Goal: Task Accomplishment & Management: Manage account settings

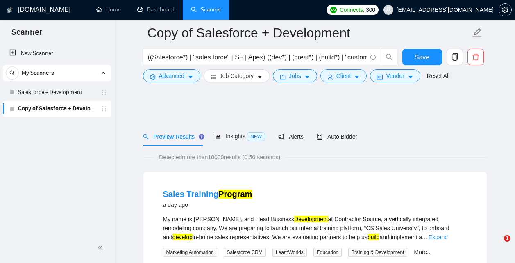
scroll to position [62, 0]
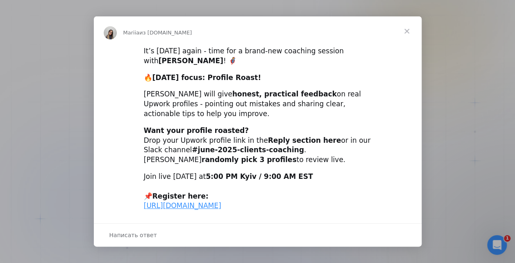
click at [403, 31] on span "Закрыть" at bounding box center [407, 31] width 30 height 30
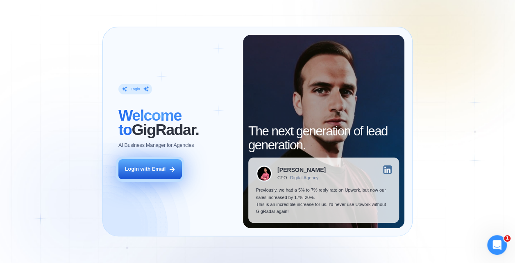
click at [154, 171] on div "Login with Email" at bounding box center [145, 169] width 41 height 7
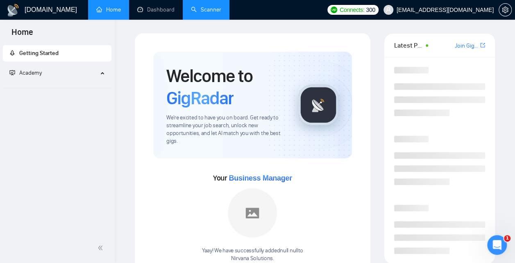
click at [202, 13] on link "Scanner" at bounding box center [206, 9] width 30 height 7
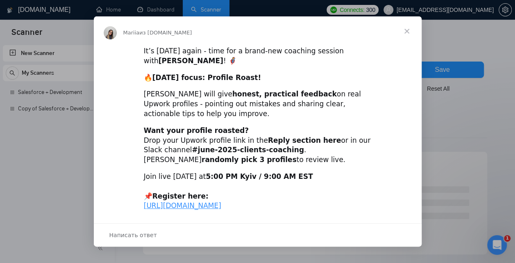
click at [407, 28] on span "Закрыть" at bounding box center [407, 31] width 30 height 30
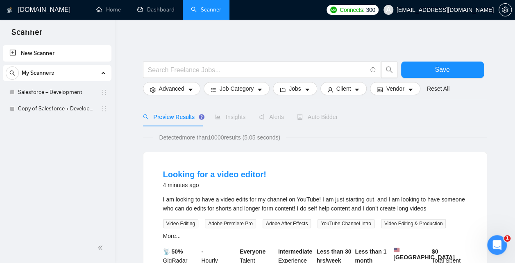
click at [301, 158] on div "Looking for a video editor! 4 minutes ago I am looking to have a video edits fo…" at bounding box center [316, 236] width 344 height 169
click at [318, 123] on div "Auto Bidder" at bounding box center [317, 116] width 41 height 19
click at [40, 91] on link "Salesforce + Development" at bounding box center [57, 92] width 78 height 16
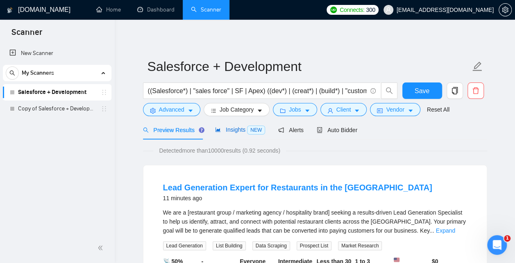
click at [236, 130] on span "Insights NEW" at bounding box center [240, 129] width 50 height 7
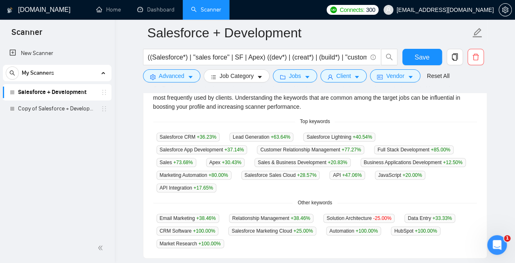
scroll to position [193, 0]
click at [418, 134] on div "Salesforce CRM +36.23 % Lead Generation +63.64 % Salesforce Lightning +40.54 % …" at bounding box center [315, 162] width 324 height 60
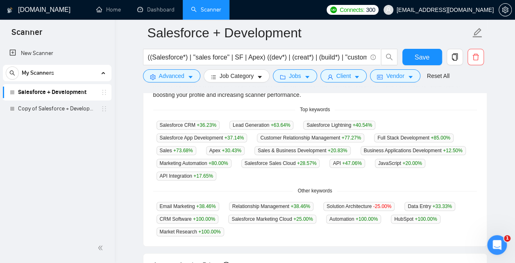
scroll to position [212, 0]
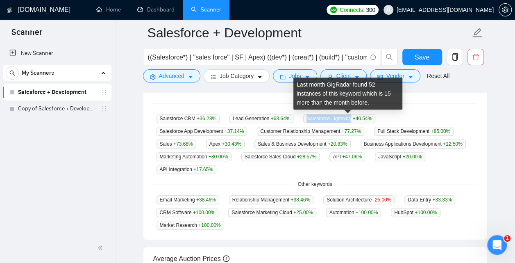
drag, startPoint x: 360, startPoint y: 119, endPoint x: 313, endPoint y: 119, distance: 47.6
click at [313, 119] on span "Salesforce Lightning +40.54 %" at bounding box center [339, 118] width 72 height 9
copy span "Salesforce Lightning"
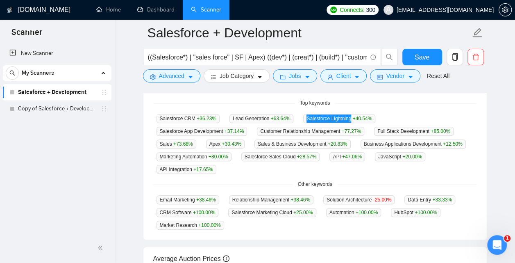
scroll to position [0, 0]
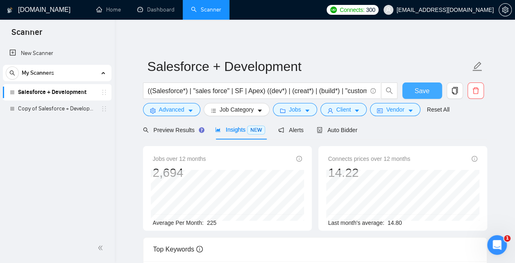
click at [427, 91] on span "Save" at bounding box center [422, 91] width 15 height 10
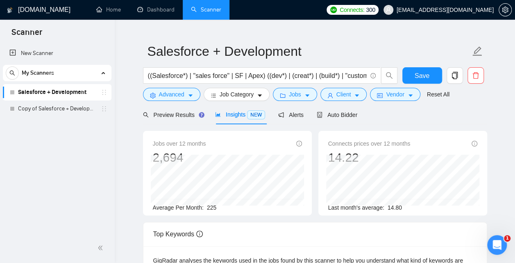
scroll to position [15, 0]
click at [419, 76] on span "Save" at bounding box center [422, 76] width 15 height 10
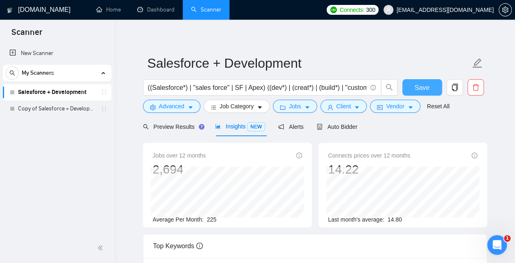
scroll to position [0, 0]
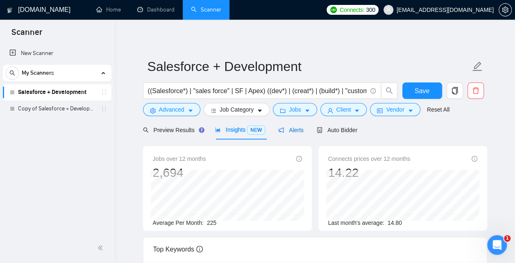
click at [292, 132] on span "Alerts" at bounding box center [290, 130] width 25 height 7
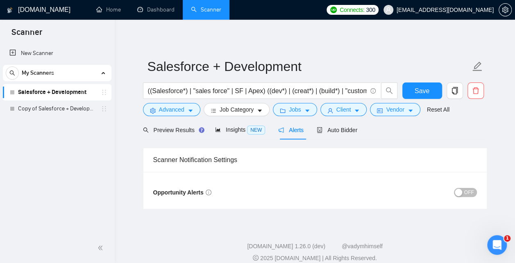
scroll to position [9, 0]
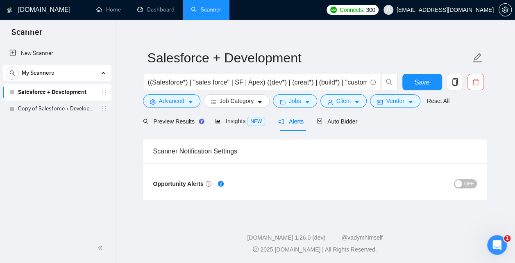
click at [468, 181] on span "OFF" at bounding box center [470, 183] width 10 height 9
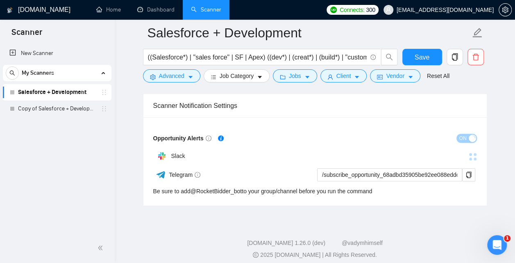
scroll to position [59, 0]
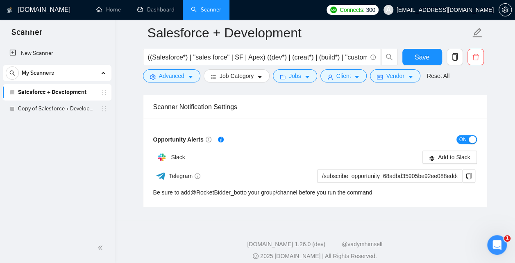
click at [239, 171] on div "Telegram" at bounding box center [233, 176] width 161 height 14
drag, startPoint x: 148, startPoint y: 136, endPoint x: 205, endPoint y: 142, distance: 56.5
click at [205, 142] on div "Opportunity Alerts ON Slack Add to Slack Telegram /subscribe_opportunity_68adbd…" at bounding box center [316, 163] width 344 height 88
click at [291, 76] on button "Jobs" at bounding box center [295, 75] width 44 height 13
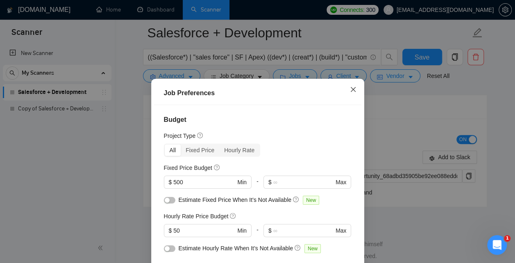
click at [354, 91] on icon "close" at bounding box center [353, 89] width 7 height 7
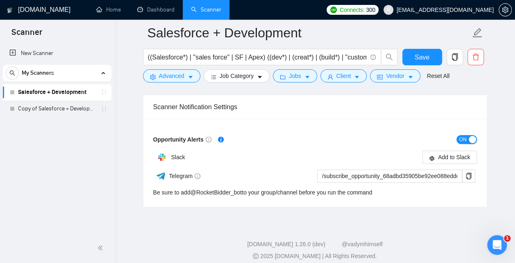
click at [463, 139] on span "ON" at bounding box center [463, 139] width 7 height 9
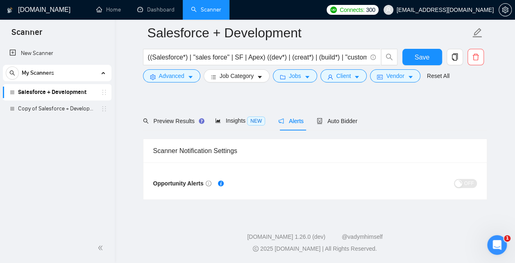
scroll to position [9, 0]
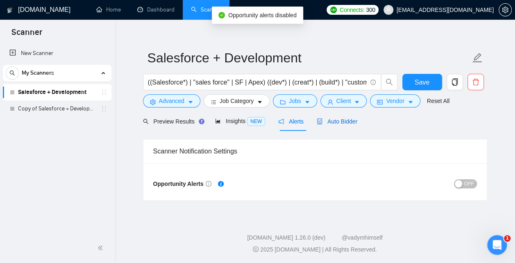
click at [337, 118] on span "Auto Bidder" at bounding box center [337, 121] width 41 height 7
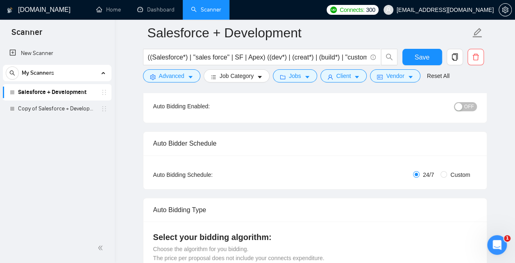
scroll to position [91, 0]
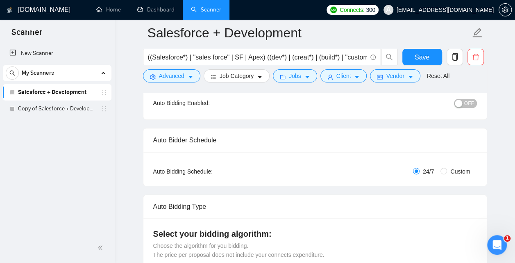
click at [469, 105] on span "OFF" at bounding box center [470, 103] width 10 height 9
click at [467, 103] on span "ON" at bounding box center [463, 103] width 7 height 9
click at [427, 61] on span "Save" at bounding box center [422, 57] width 15 height 10
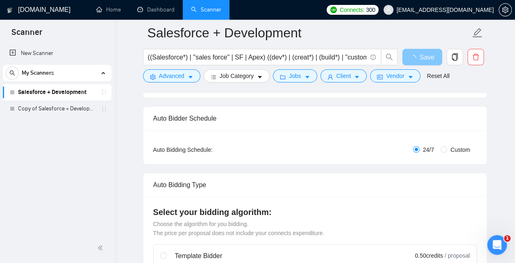
scroll to position [115, 0]
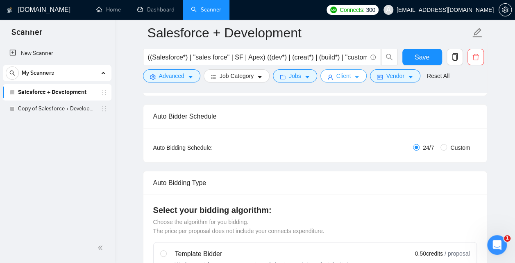
click at [356, 76] on button "Client" at bounding box center [344, 75] width 47 height 13
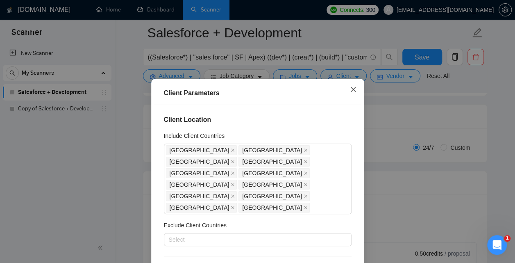
click at [353, 92] on icon "close" at bounding box center [353, 89] width 7 height 7
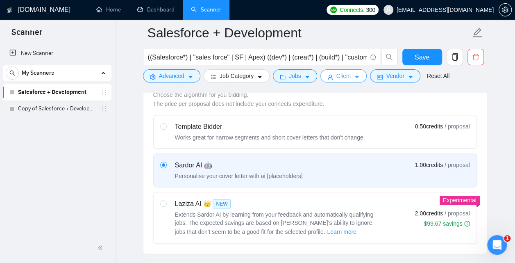
scroll to position [243, 0]
drag, startPoint x: 411, startPoint y: 125, endPoint x: 441, endPoint y: 128, distance: 30.0
click at [441, 128] on span "0.50 credits" at bounding box center [429, 125] width 28 height 9
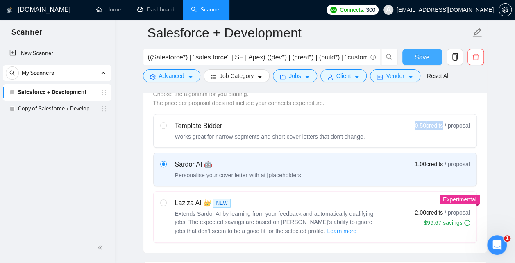
click at [422, 62] on button "Save" at bounding box center [423, 57] width 40 height 16
click at [506, 13] on icon "setting" at bounding box center [505, 10] width 6 height 7
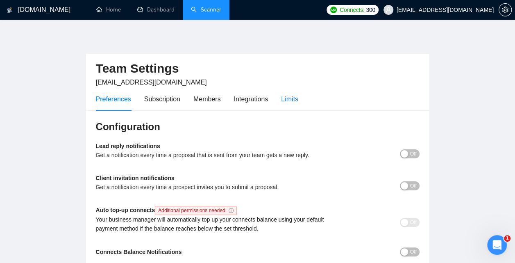
click at [298, 103] on div "Limits" at bounding box center [289, 99] width 17 height 10
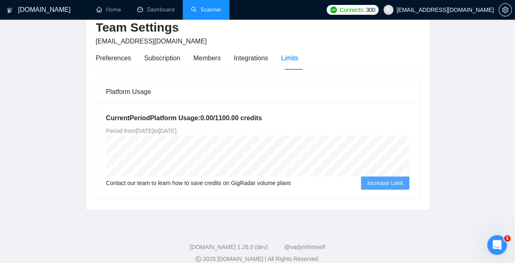
scroll to position [39, 0]
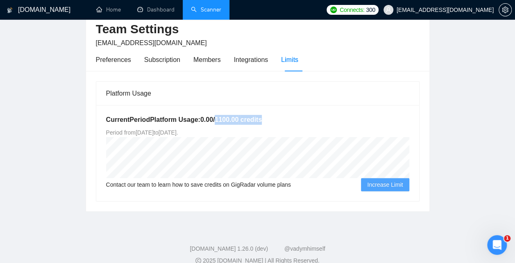
drag, startPoint x: 273, startPoint y: 121, endPoint x: 221, endPoint y: 120, distance: 51.7
click at [221, 120] on h5 "Current Period Platform Usage: 0.00 / 1100.00 credits" at bounding box center [257, 120] width 303 height 10
click at [208, 13] on link "Scanner" at bounding box center [206, 9] width 30 height 7
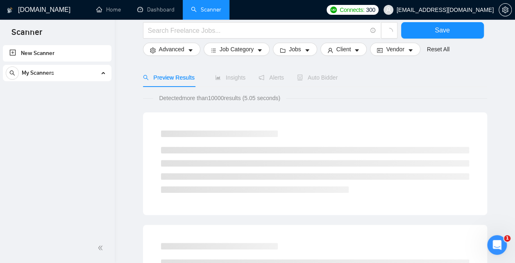
click at [85, 78] on div "My Scanners" at bounding box center [57, 73] width 103 height 16
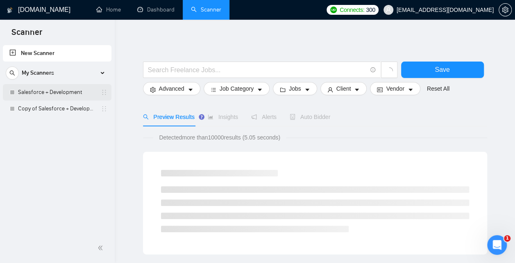
click at [71, 91] on link "Salesforce + Development" at bounding box center [57, 92] width 78 height 16
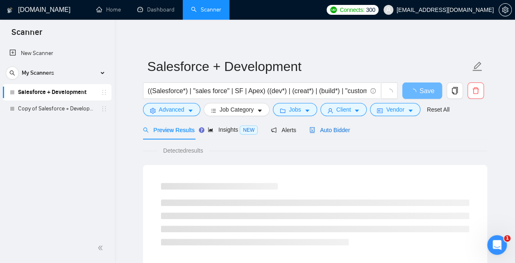
click at [344, 128] on span "Auto Bidder" at bounding box center [330, 130] width 41 height 7
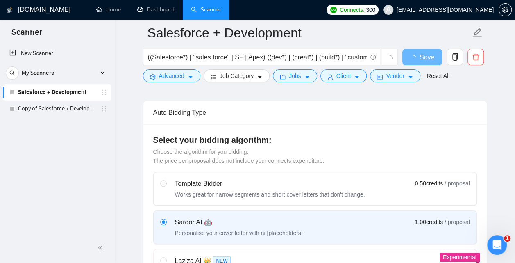
scroll to position [244, 0]
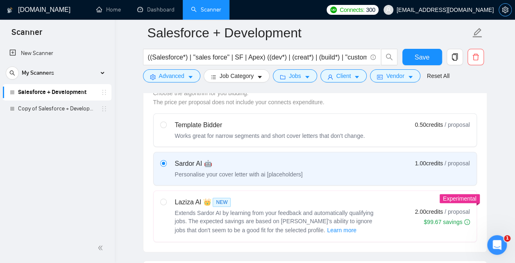
click at [505, 14] on button "button" at bounding box center [505, 9] width 13 height 13
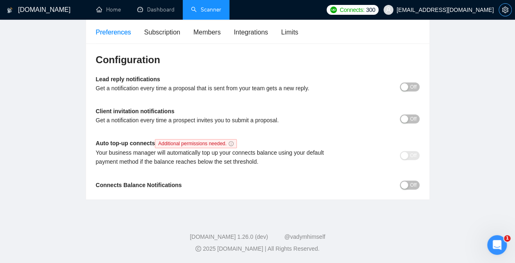
scroll to position [66, 0]
click at [295, 28] on div "Limits" at bounding box center [289, 32] width 17 height 10
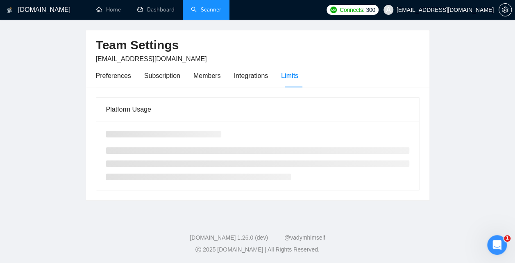
scroll to position [10, 0]
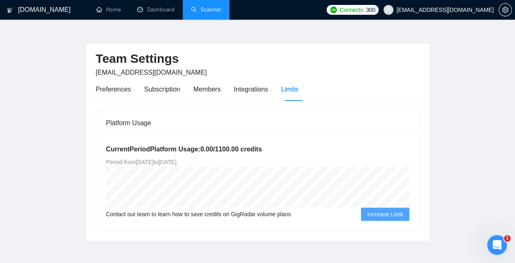
click at [204, 13] on link "Scanner" at bounding box center [206, 9] width 30 height 7
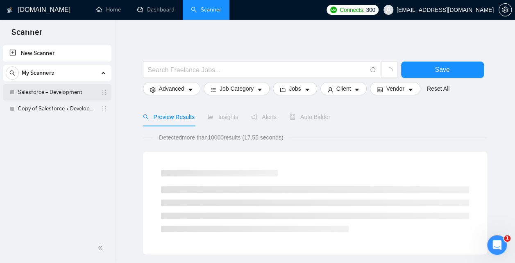
click at [78, 90] on link "Salesforce + Development" at bounding box center [57, 92] width 78 height 16
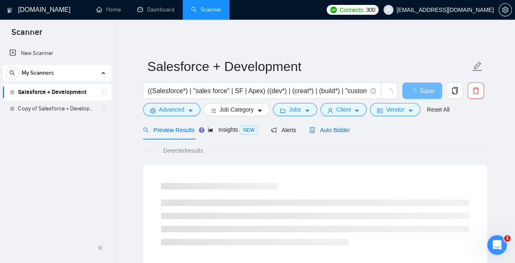
click at [337, 130] on span "Auto Bidder" at bounding box center [330, 130] width 41 height 7
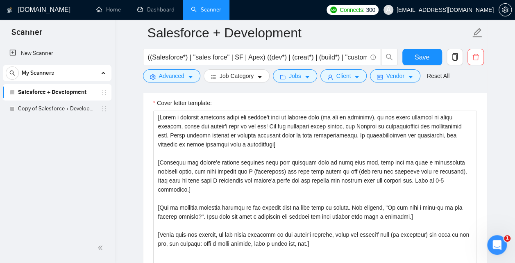
scroll to position [900, 0]
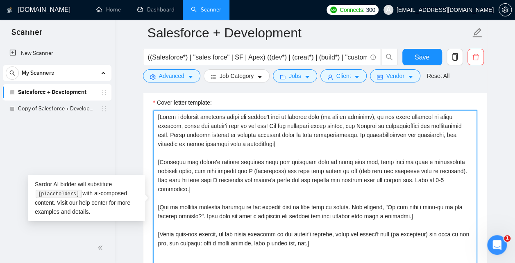
drag, startPoint x: 159, startPoint y: 119, endPoint x: 298, endPoint y: 143, distance: 141.4
click at [298, 143] on textarea "Cover letter template:" at bounding box center [315, 202] width 324 height 185
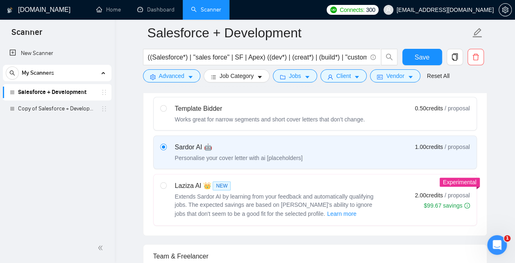
scroll to position [262, 0]
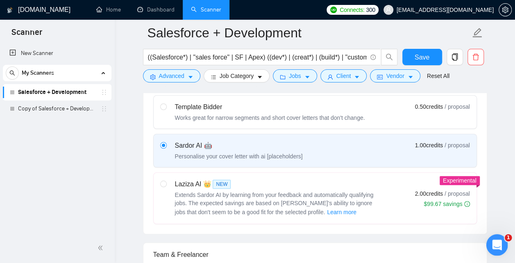
click at [495, 241] on icon "Открыть службу сообщений Intercom" at bounding box center [497, 244] width 14 height 14
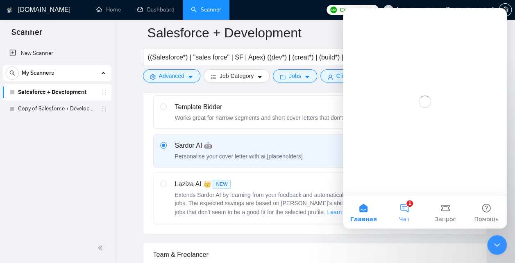
scroll to position [0, 0]
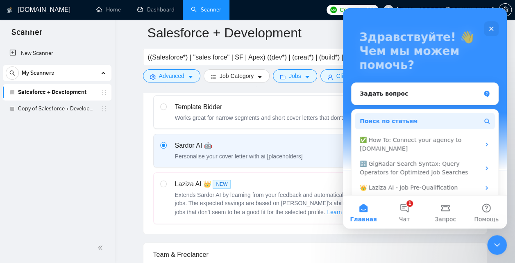
click at [381, 119] on span "Поиск по статьям" at bounding box center [389, 121] width 58 height 9
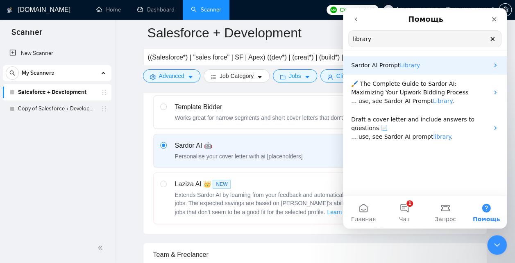
type input "library"
click at [436, 66] on p "Sardor AI Prompt Library" at bounding box center [420, 65] width 138 height 9
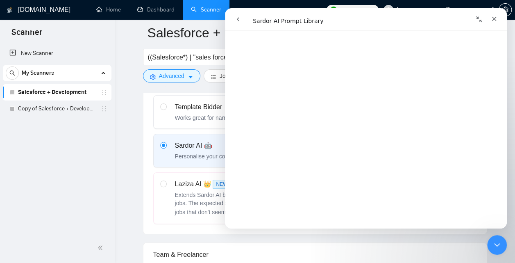
scroll to position [1399, 0]
click at [495, 245] on icon "Закрыть службу сообщений Intercom" at bounding box center [496, 244] width 10 height 10
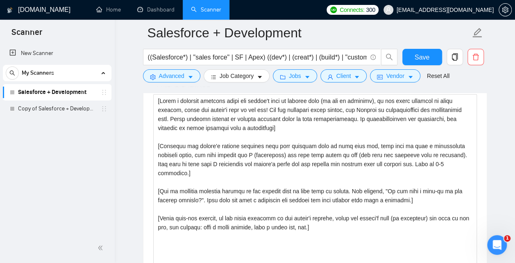
scroll to position [916, 0]
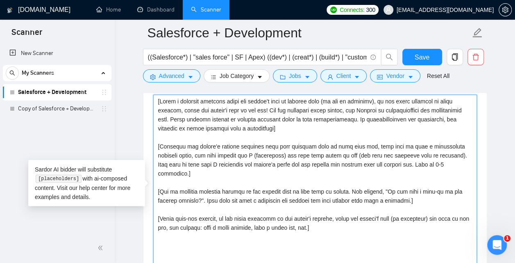
drag, startPoint x: 467, startPoint y: 166, endPoint x: 152, endPoint y: 148, distance: 315.4
click at [153, 148] on textarea "Cover letter template:" at bounding box center [315, 187] width 324 height 185
click at [249, 180] on textarea "Cover letter template:" at bounding box center [315, 187] width 324 height 185
click at [246, 173] on textarea "Cover letter template:" at bounding box center [315, 187] width 324 height 185
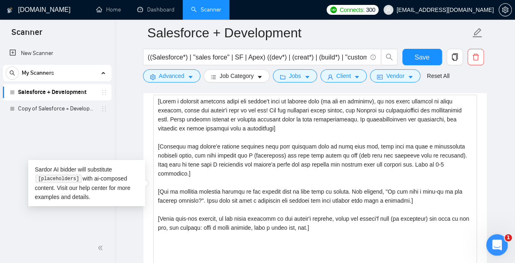
click at [495, 246] on icon "Открыть службу сообщений Intercom" at bounding box center [497, 244] width 14 height 14
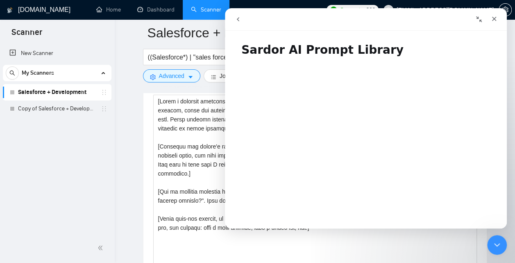
click at [230, 21] on button "go back" at bounding box center [238, 19] width 16 height 16
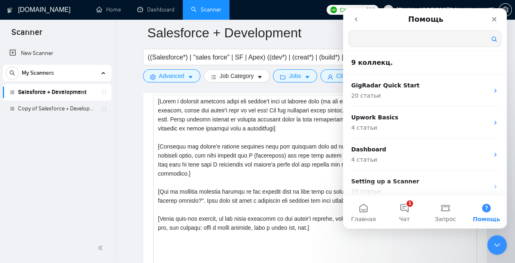
click at [355, 23] on button "go back" at bounding box center [357, 19] width 16 height 16
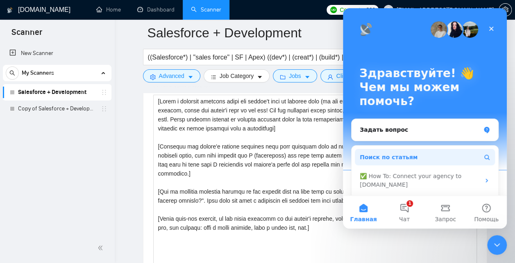
click at [378, 157] on span "Поиск по статьям" at bounding box center [389, 157] width 58 height 9
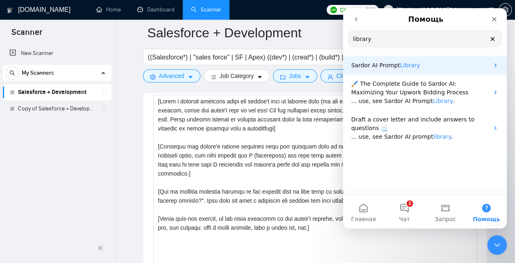
type input "library"
click at [403, 70] on div "Sardor AI Prompt Library" at bounding box center [425, 65] width 164 height 18
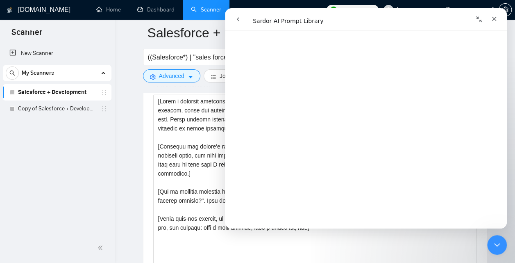
scroll to position [1606, 0]
click at [241, 19] on icon "go back" at bounding box center [238, 19] width 7 height 7
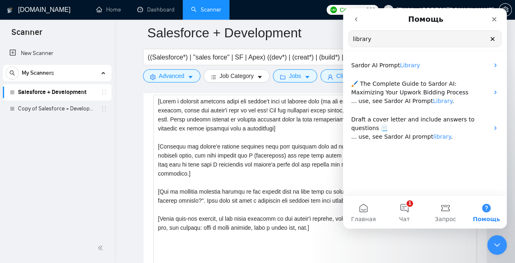
click at [357, 21] on icon "go back" at bounding box center [356, 19] width 2 height 4
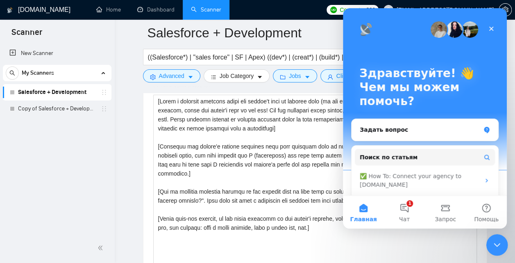
click at [502, 244] on div "Закрыть службу сообщений Intercom" at bounding box center [496, 244] width 20 height 20
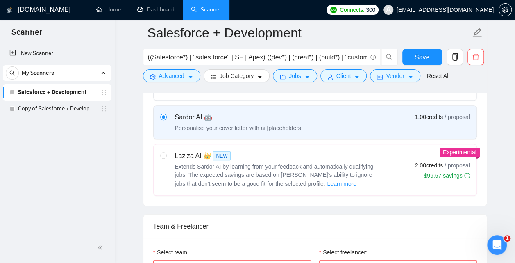
scroll to position [289, 0]
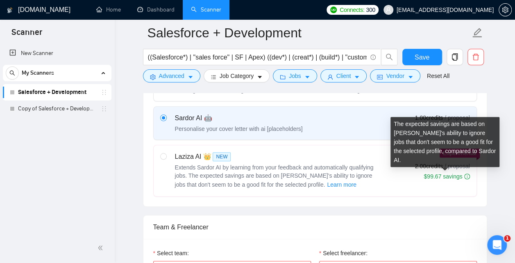
drag, startPoint x: 416, startPoint y: 178, endPoint x: 465, endPoint y: 178, distance: 48.4
click at [465, 178] on div "2.00 credits / proposal $99.67 savings" at bounding box center [442, 166] width 55 height 29
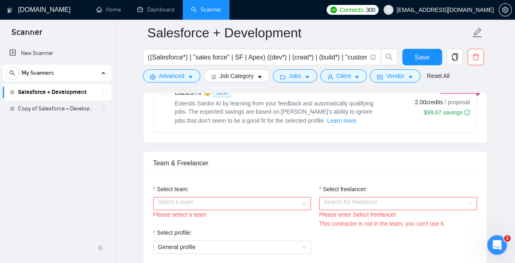
scroll to position [353, 0]
click at [251, 204] on input "Select team:" at bounding box center [229, 204] width 142 height 12
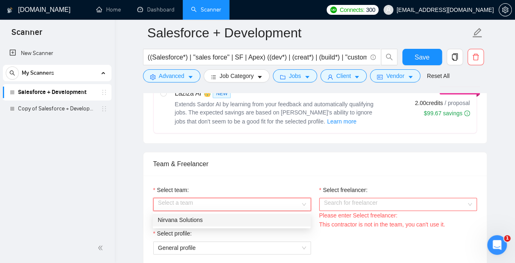
click at [212, 222] on div "Nirvana Solutions" at bounding box center [232, 219] width 148 height 9
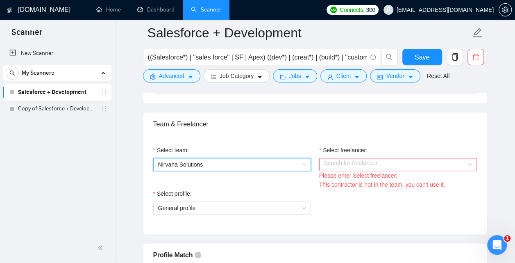
scroll to position [407, 0]
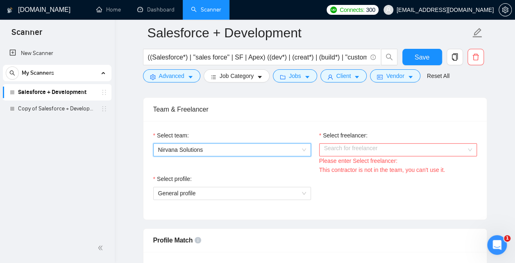
click at [335, 153] on input "Select freelancer:" at bounding box center [395, 150] width 142 height 12
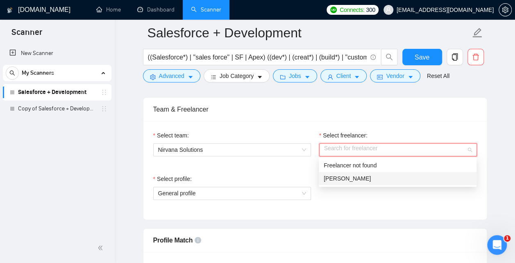
click at [344, 180] on span "Anis Khan" at bounding box center [347, 178] width 47 height 7
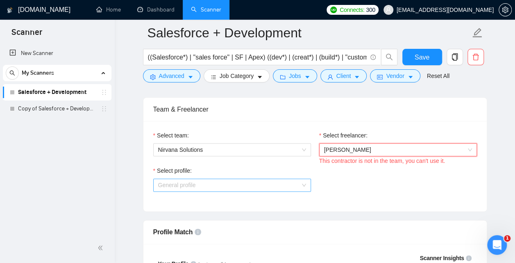
click at [228, 186] on span "General profile" at bounding box center [232, 185] width 148 height 12
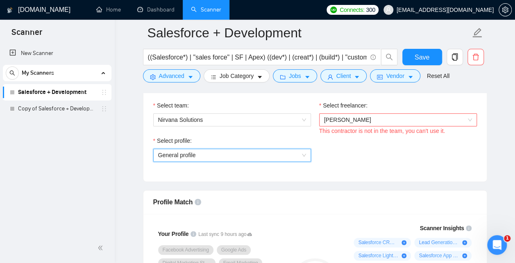
scroll to position [388, 0]
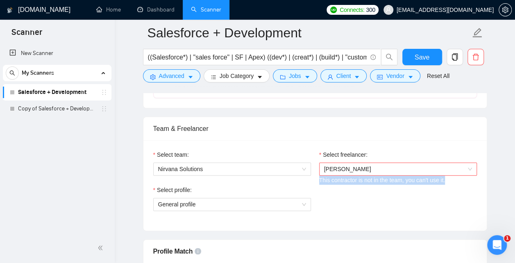
drag, startPoint x: 318, startPoint y: 180, endPoint x: 445, endPoint y: 184, distance: 127.2
click at [445, 184] on div "Select freelancer: Anis Khan This contractor is not in the team, you can't use …" at bounding box center [398, 167] width 166 height 35
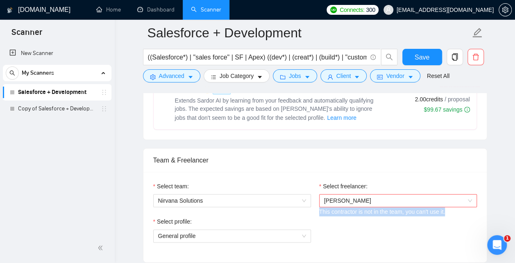
scroll to position [407, 0]
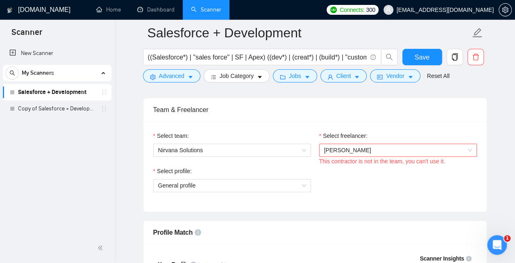
click at [340, 190] on div "Select profile: General profile" at bounding box center [315, 183] width 332 height 35
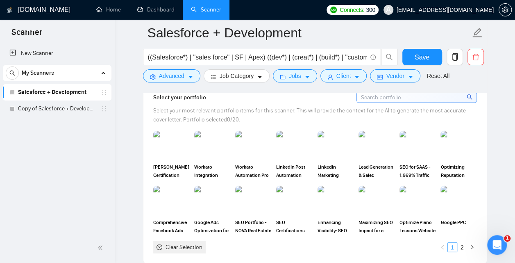
scroll to position [743, 0]
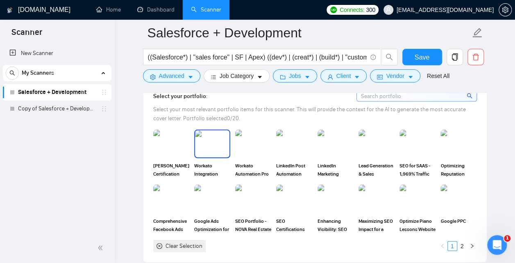
click at [206, 153] on img at bounding box center [212, 143] width 34 height 27
click at [334, 217] on div "Enhancing Visibility: SEO Optimization for Handyman Services Website" at bounding box center [336, 208] width 36 height 48
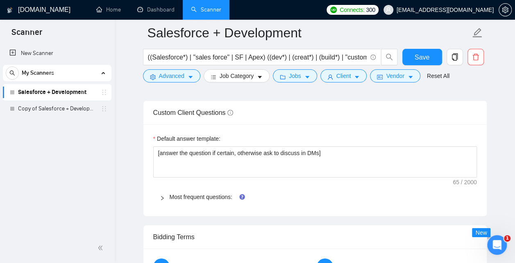
scroll to position [1171, 0]
click at [174, 201] on link "Most frequent questions:" at bounding box center [201, 197] width 63 height 7
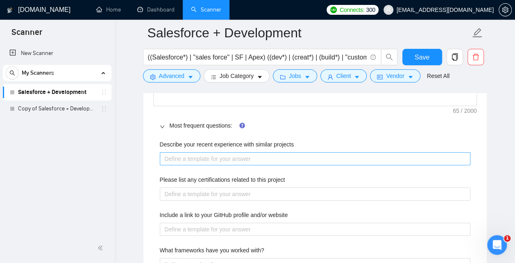
scroll to position [1245, 0]
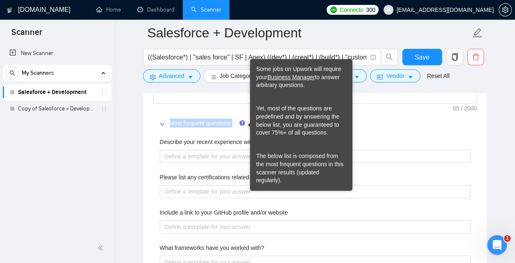
drag, startPoint x: 165, startPoint y: 127, endPoint x: 240, endPoint y: 128, distance: 75.0
click at [240, 128] on div "Most frequent questions:" at bounding box center [315, 123] width 324 height 19
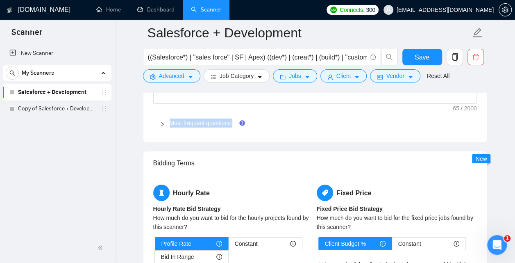
click at [159, 126] on div "Most frequent questions:" at bounding box center [315, 123] width 324 height 19
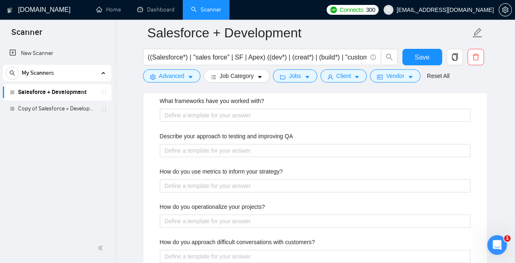
scroll to position [1396, 0]
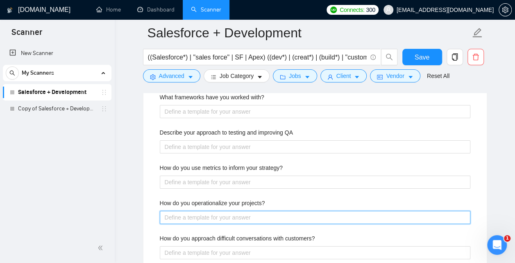
click at [192, 219] on projects\? "How do you operationalize your projects?" at bounding box center [315, 217] width 311 height 13
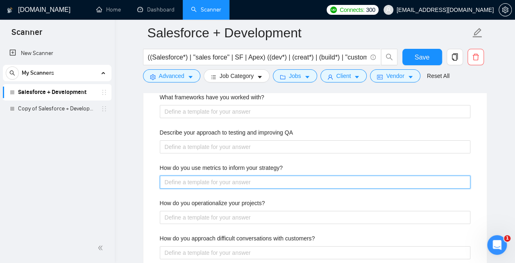
click at [184, 188] on strategy\? "How do you use metrics to inform your strategy?" at bounding box center [315, 181] width 311 height 13
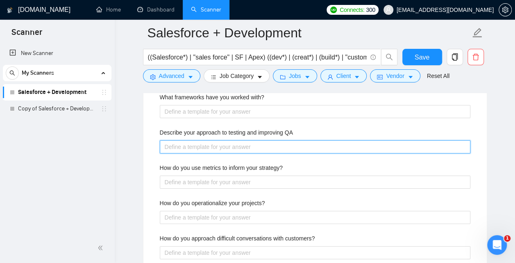
click at [184, 149] on QA "Describe your approach to testing and improving QA" at bounding box center [315, 146] width 311 height 13
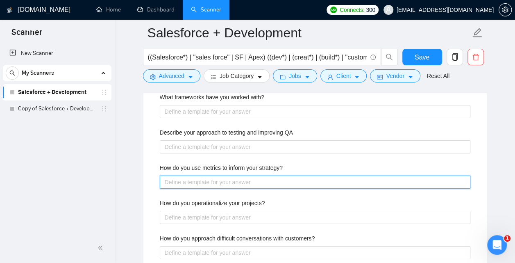
click at [217, 186] on strategy\? "How do you use metrics to inform your strategy?" at bounding box center [315, 181] width 311 height 13
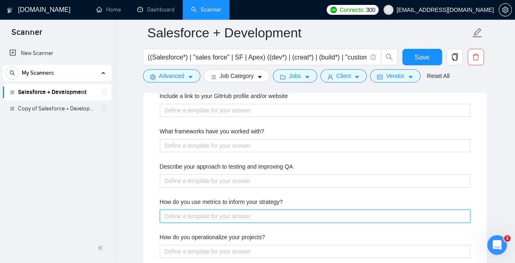
scroll to position [1356, 0]
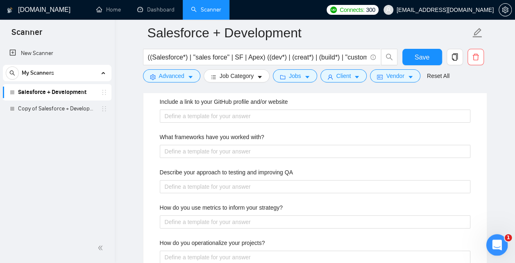
click at [499, 248] on div "Открыть службу сообщений Intercom" at bounding box center [496, 243] width 27 height 27
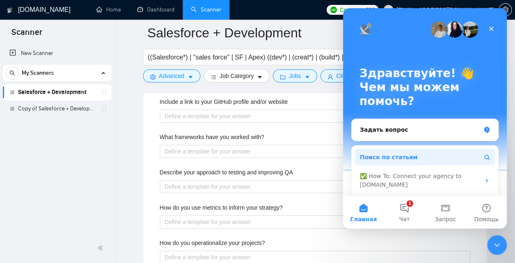
click at [406, 156] on span "Поиск по статьям" at bounding box center [389, 157] width 58 height 9
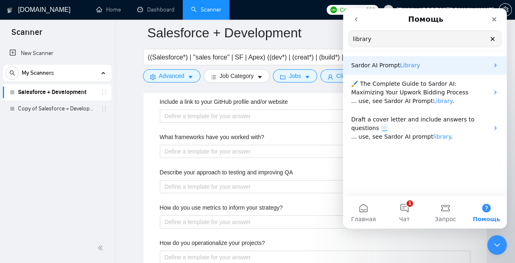
type input "library"
click at [421, 66] on p "Sardor AI Prompt Library" at bounding box center [420, 65] width 138 height 9
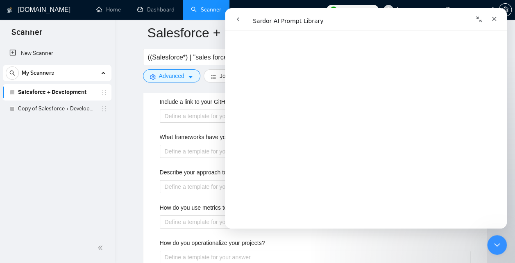
scroll to position [2326, 0]
click at [490, 245] on div "Закрыть службу сообщений Intercom" at bounding box center [496, 244] width 20 height 20
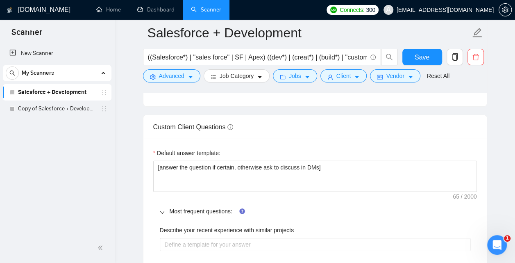
scroll to position [1149, 0]
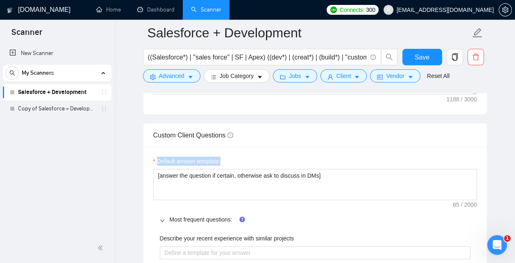
drag, startPoint x: 158, startPoint y: 165, endPoint x: 221, endPoint y: 169, distance: 63.7
click at [221, 169] on div "Default answer template:" at bounding box center [315, 163] width 324 height 12
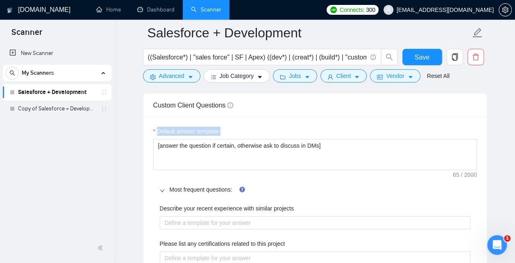
scroll to position [1158, 0]
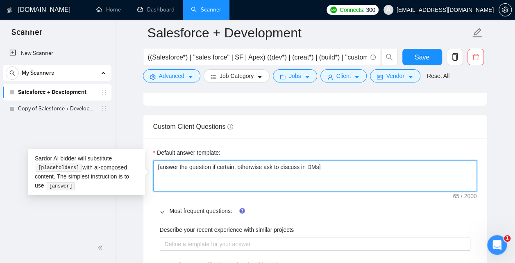
drag, startPoint x: 338, startPoint y: 173, endPoint x: 156, endPoint y: 166, distance: 182.2
click at [156, 166] on textarea "[answer the question if certain, otherwise ask to discuss in DMs]" at bounding box center [315, 175] width 324 height 31
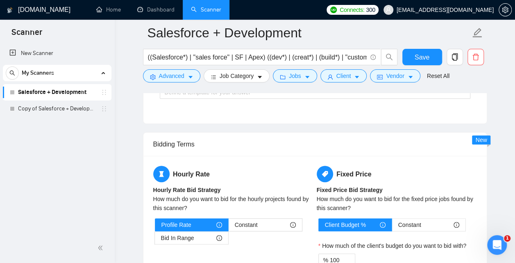
scroll to position [1652, 0]
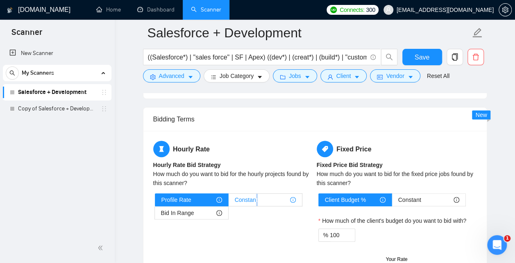
click at [258, 202] on span "Constant" at bounding box center [246, 200] width 23 height 12
click at [229, 202] on input "Constant" at bounding box center [229, 202] width 0 height 0
radio input "true"
radio input "false"
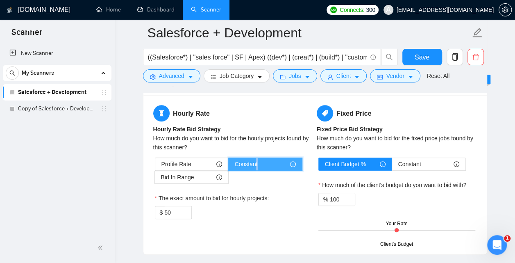
scroll to position [1694, 0]
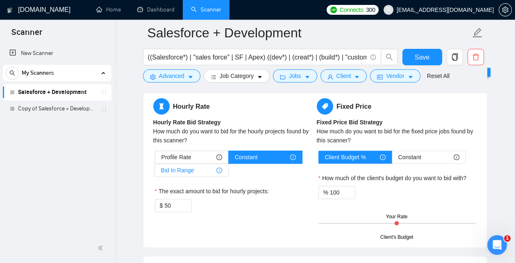
click at [186, 173] on span "Bid In Range" at bounding box center [177, 170] width 33 height 12
click at [155, 172] on input "Bid In Range" at bounding box center [155, 172] width 0 height 0
radio input "true"
radio input "false"
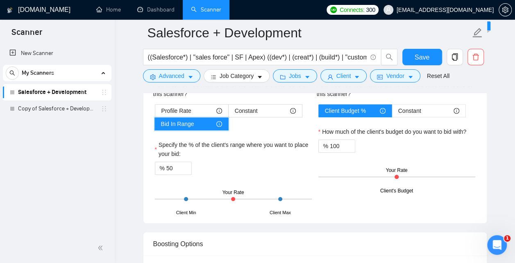
scroll to position [1742, 0]
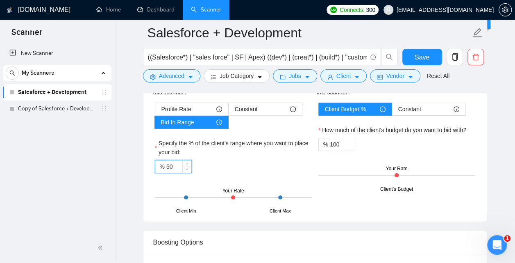
drag, startPoint x: 170, startPoint y: 168, endPoint x: 164, endPoint y: 166, distance: 6.1
click at [166, 166] on input "50" at bounding box center [178, 166] width 25 height 12
drag, startPoint x: 171, startPoint y: 168, endPoint x: 159, endPoint y: 166, distance: 12.0
click at [166, 166] on input "0" at bounding box center [178, 166] width 25 height 12
type input "8"
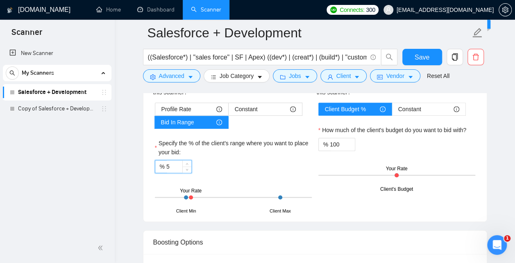
type input "50"
click at [226, 168] on div "% 50" at bounding box center [233, 166] width 157 height 13
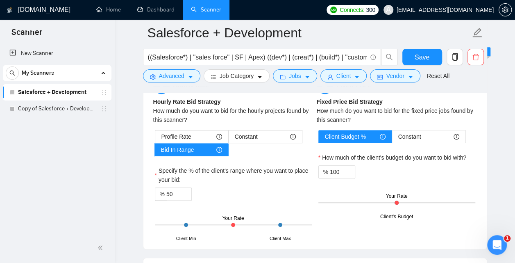
scroll to position [1714, 0]
click at [190, 137] on span "Profile Rate" at bounding box center [177, 137] width 30 height 12
click at [155, 139] on input "Profile Rate" at bounding box center [155, 139] width 0 height 0
radio input "true"
radio input "false"
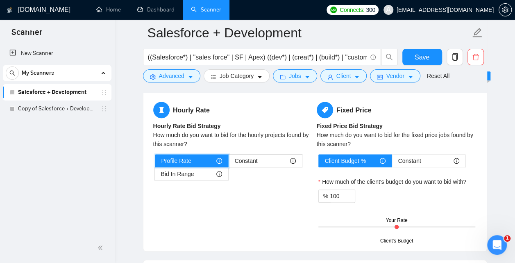
scroll to position [1691, 0]
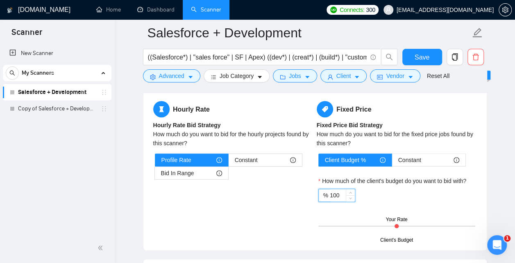
drag, startPoint x: 344, startPoint y: 200, endPoint x: 328, endPoint y: 200, distance: 15.6
click at [330, 200] on input "100" at bounding box center [342, 195] width 25 height 12
click at [414, 162] on span "Constant" at bounding box center [410, 160] width 23 height 12
click at [392, 162] on input "Constant" at bounding box center [392, 162] width 0 height 0
radio input "true"
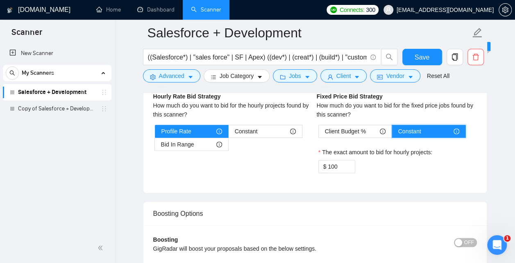
scroll to position [1722, 0]
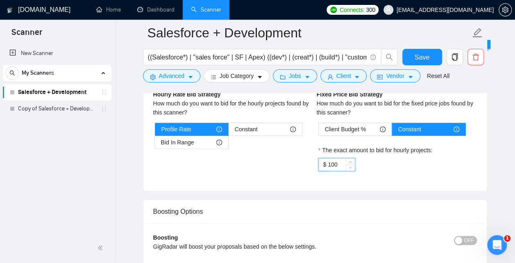
drag, startPoint x: 343, startPoint y: 165, endPoint x: 325, endPoint y: 166, distance: 18.1
click at [328, 166] on input "100" at bounding box center [341, 164] width 27 height 12
click at [355, 130] on span "Client Budget %" at bounding box center [345, 129] width 41 height 12
click at [319, 131] on input "Client Budget %" at bounding box center [319, 131] width 0 height 0
radio input "true"
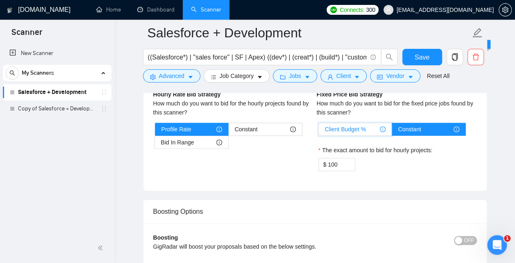
radio input "false"
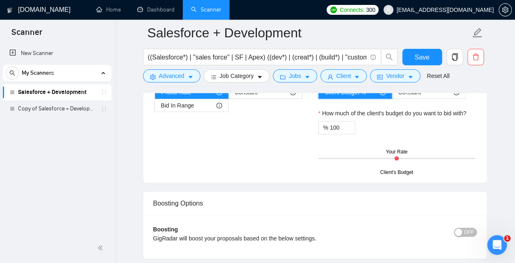
scroll to position [1760, 0]
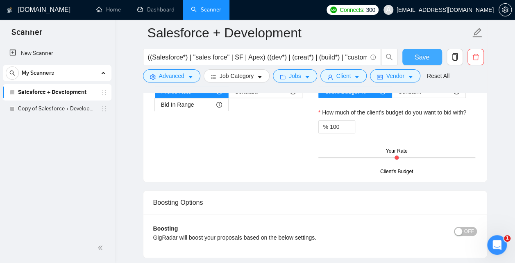
click at [427, 54] on span "Save" at bounding box center [422, 57] width 15 height 10
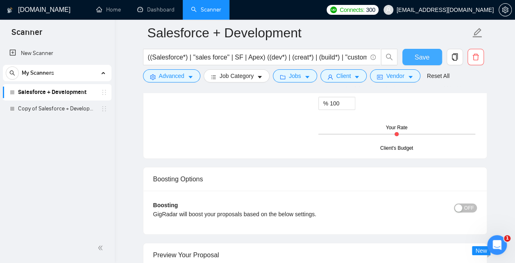
scroll to position [1420, 0]
click at [469, 212] on span "OFF" at bounding box center [470, 208] width 10 height 9
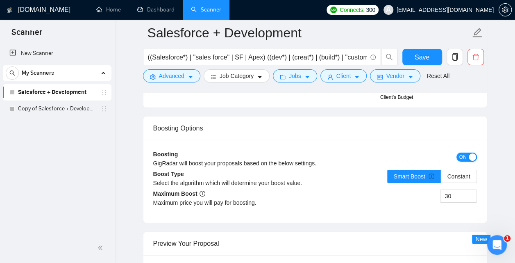
scroll to position [1472, 0]
click at [458, 181] on label "Constant" at bounding box center [459, 175] width 36 height 13
click at [441, 178] on input "Constant" at bounding box center [441, 178] width 0 height 0
radio input "true"
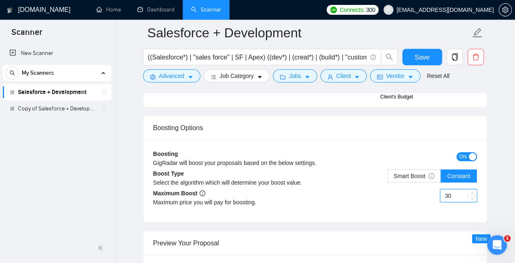
drag, startPoint x: 453, startPoint y: 200, endPoint x: 440, endPoint y: 200, distance: 12.7
click at [441, 200] on input "30" at bounding box center [459, 195] width 36 height 12
click at [396, 182] on label "Smart Boost" at bounding box center [414, 175] width 54 height 13
click at [388, 178] on input "Smart Boost" at bounding box center [388, 178] width 0 height 0
radio input "true"
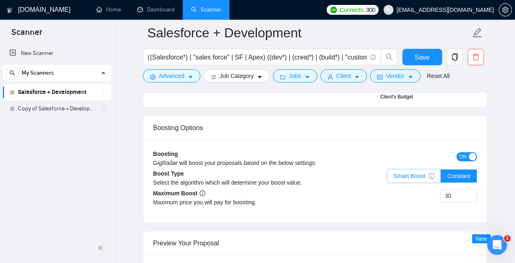
radio input "false"
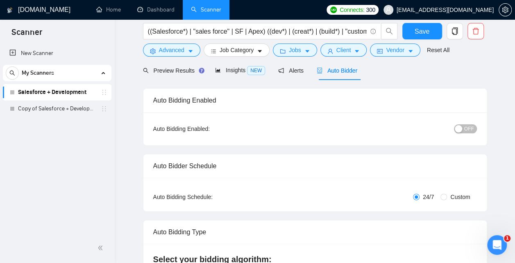
scroll to position [0, 0]
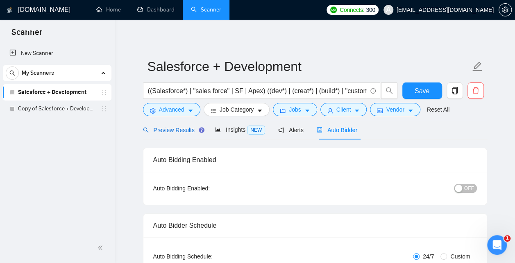
click at [181, 127] on span "Preview Results" at bounding box center [172, 130] width 59 height 7
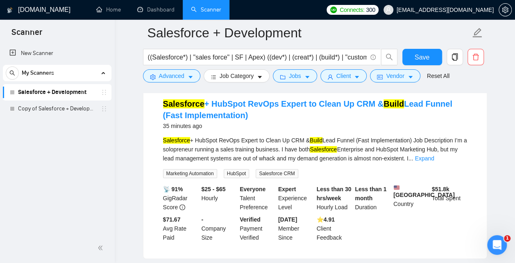
scroll to position [97, 0]
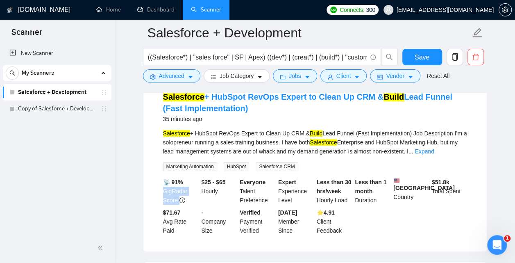
drag, startPoint x: 179, startPoint y: 199, endPoint x: 161, endPoint y: 192, distance: 19.7
click at [161, 192] on li "Salesforce + HubSpot RevOps Expert to Clean Up CRM & Build Lead Funnel (Fast Im…" at bounding box center [315, 162] width 324 height 157
drag, startPoint x: 188, startPoint y: 181, endPoint x: 171, endPoint y: 182, distance: 17.7
click at [170, 182] on div "📡 91% GigRadar Score" at bounding box center [181, 191] width 39 height 27
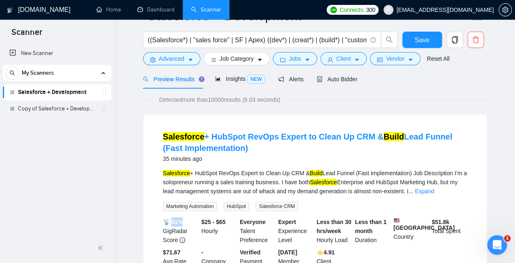
scroll to position [0, 0]
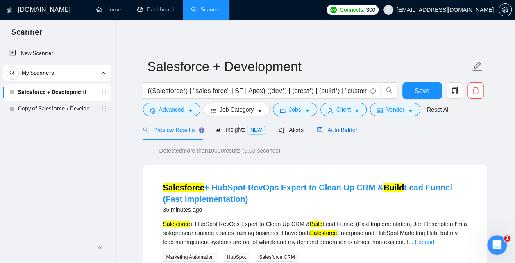
click at [346, 130] on span "Auto Bidder" at bounding box center [337, 130] width 41 height 7
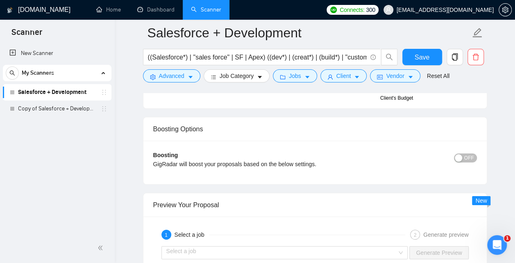
scroll to position [1473, 0]
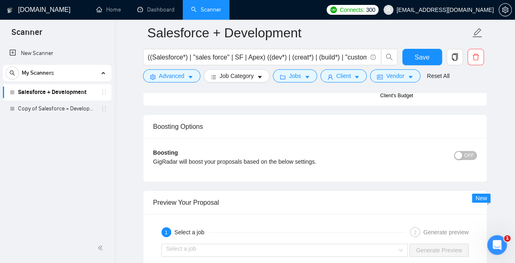
click at [465, 158] on span "OFF" at bounding box center [470, 155] width 10 height 9
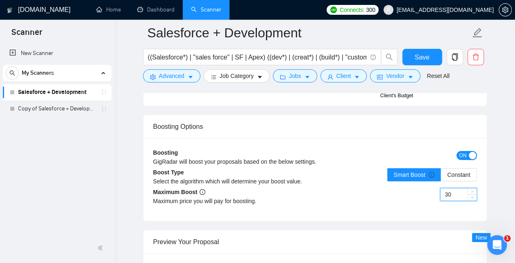
drag, startPoint x: 455, startPoint y: 197, endPoint x: 444, endPoint y: 196, distance: 10.7
click at [444, 196] on input "30" at bounding box center [459, 194] width 36 height 12
click at [414, 203] on div "30" at bounding box center [396, 199] width 162 height 23
drag, startPoint x: 458, startPoint y: 197, endPoint x: 440, endPoint y: 196, distance: 18.1
click at [441, 196] on input "30" at bounding box center [459, 194] width 36 height 12
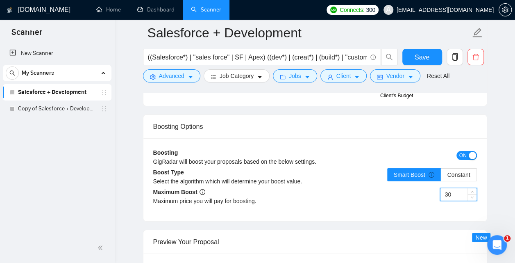
click at [453, 199] on input "30" at bounding box center [459, 194] width 36 height 12
click at [435, 57] on button "Save" at bounding box center [423, 57] width 40 height 16
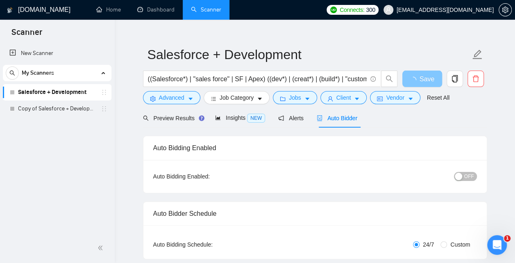
scroll to position [0, 0]
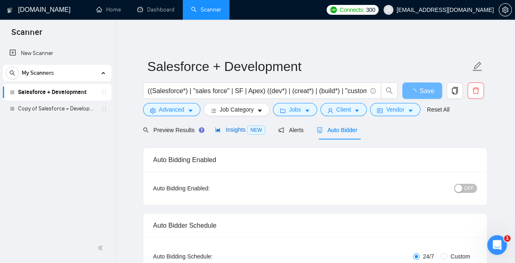
click at [236, 125] on div "Insights NEW" at bounding box center [240, 129] width 50 height 9
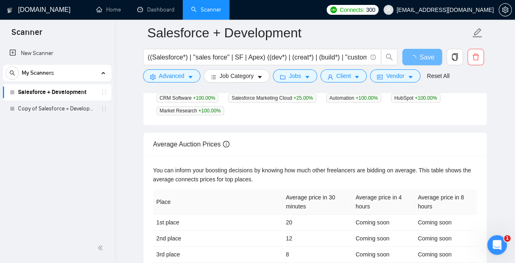
scroll to position [413, 0]
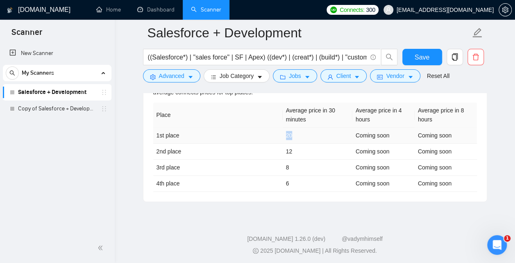
drag, startPoint x: 282, startPoint y: 134, endPoint x: 294, endPoint y: 135, distance: 12.7
click at [294, 134] on tr "1st place 20 Coming soon Coming soon" at bounding box center [315, 136] width 324 height 16
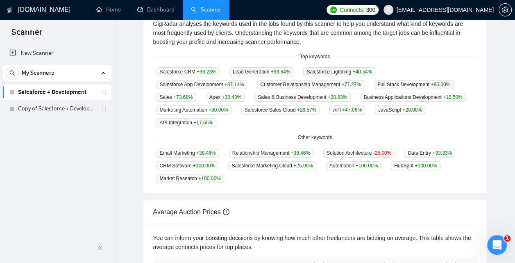
scroll to position [0, 0]
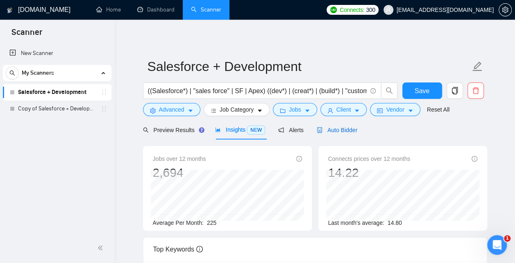
click at [337, 130] on span "Auto Bidder" at bounding box center [337, 130] width 41 height 7
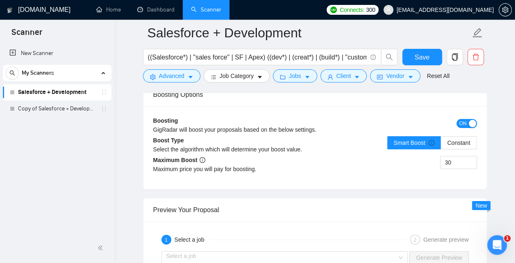
scroll to position [1497, 0]
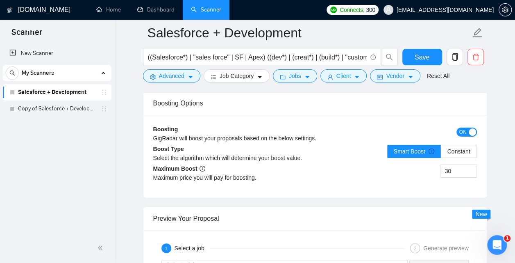
click at [465, 136] on span "ON" at bounding box center [463, 132] width 7 height 9
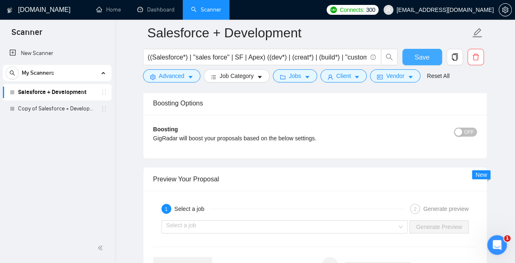
click at [422, 55] on span "Save" at bounding box center [422, 57] width 15 height 10
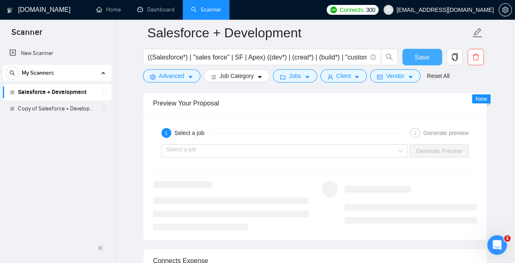
scroll to position [1574, 0]
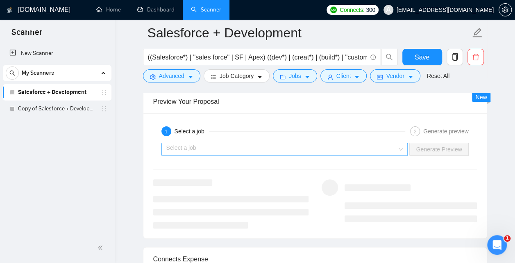
click at [278, 155] on input "search" at bounding box center [281, 149] width 231 height 12
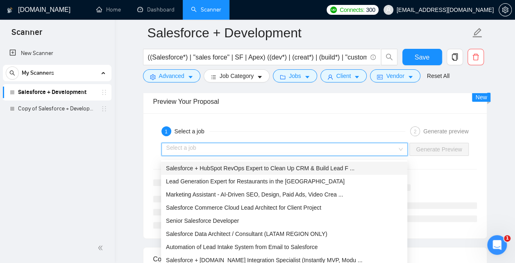
click at [277, 171] on span "Salesforce + HubSpot RevOps Expert to Clean Up CRM & Build Lead F ..." at bounding box center [260, 168] width 189 height 7
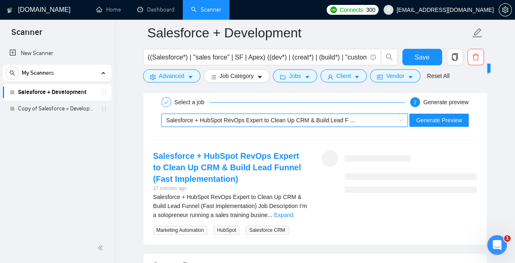
scroll to position [1607, 0]
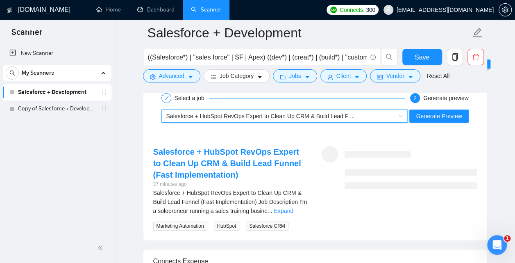
click at [288, 116] on span "Salesforce + HubSpot RevOps Expert to Clean Up CRM & Build Lead F ..." at bounding box center [260, 116] width 189 height 7
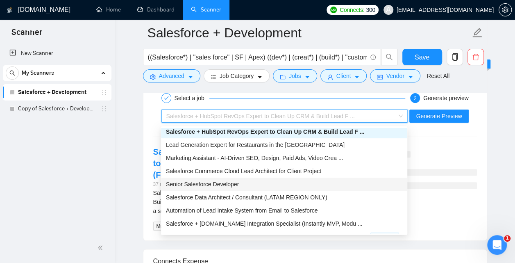
scroll to position [0, 0]
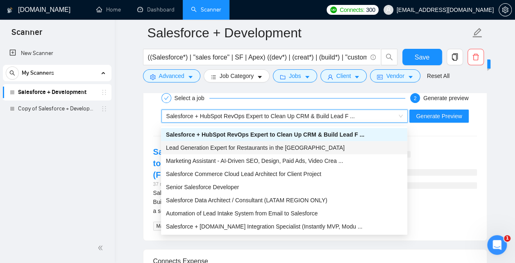
click at [148, 183] on div "Salesforce + HubSpot RevOps Expert to Clean Up CRM & Build Lead Funnel (Fast Im…" at bounding box center [231, 188] width 169 height 84
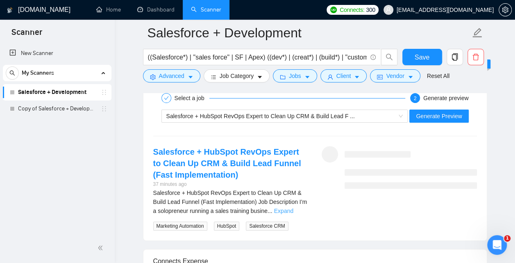
click at [294, 214] on link "Expand" at bounding box center [283, 210] width 19 height 7
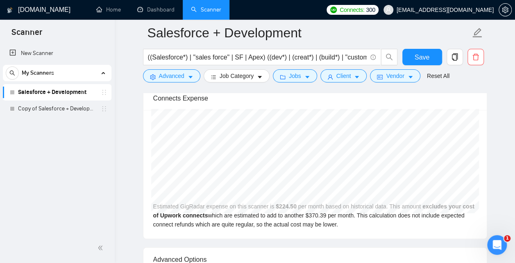
scroll to position [2616, 0]
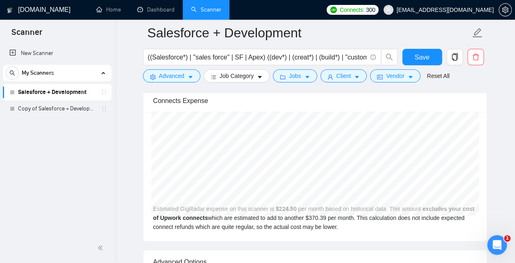
click at [248, 112] on div "Connects Expense" at bounding box center [315, 100] width 324 height 23
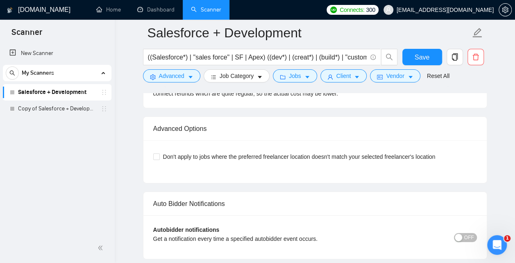
scroll to position [2753, 0]
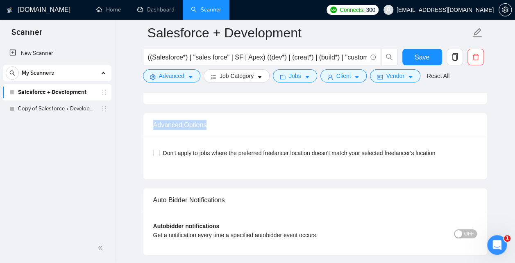
drag, startPoint x: 216, startPoint y: 134, endPoint x: 154, endPoint y: 133, distance: 61.5
click at [154, 133] on div "Advanced Options" at bounding box center [315, 124] width 324 height 23
click at [387, 76] on button "Vendor" at bounding box center [395, 75] width 50 height 13
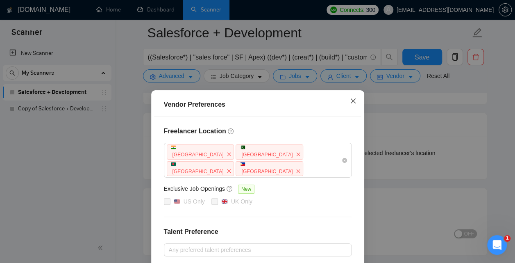
click at [355, 100] on icon "close" at bounding box center [353, 100] width 5 height 5
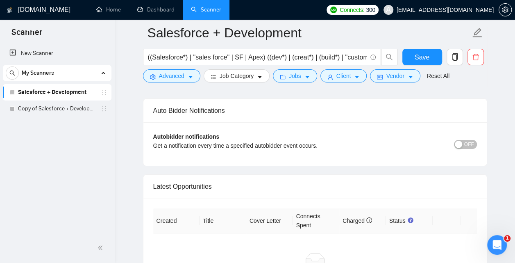
scroll to position [2842, 0]
click at [428, 59] on span "Save" at bounding box center [422, 57] width 15 height 10
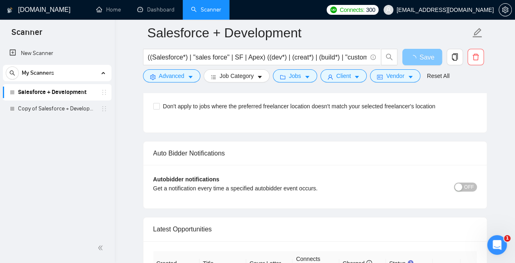
scroll to position [2810, 0]
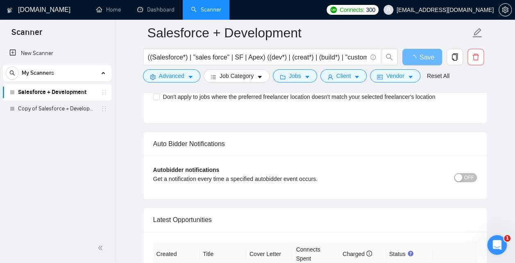
click at [470, 182] on span "OFF" at bounding box center [470, 177] width 10 height 9
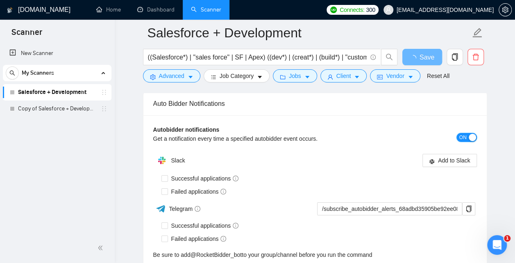
scroll to position [2850, 0]
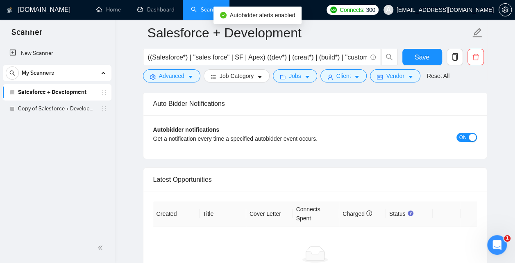
click at [463, 142] on span "ON" at bounding box center [463, 137] width 7 height 9
click at [472, 142] on span "OFF" at bounding box center [470, 137] width 10 height 9
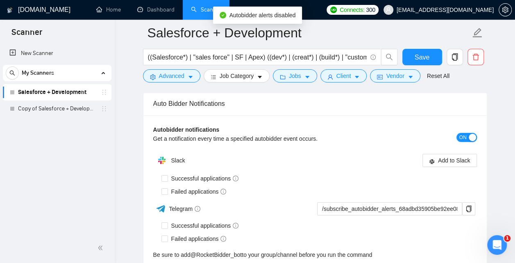
scroll to position [0, 0]
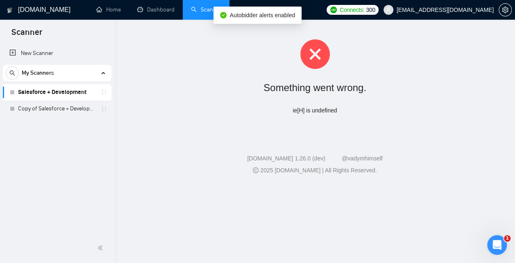
click at [45, 92] on link "Salesforce + Development" at bounding box center [57, 92] width 78 height 16
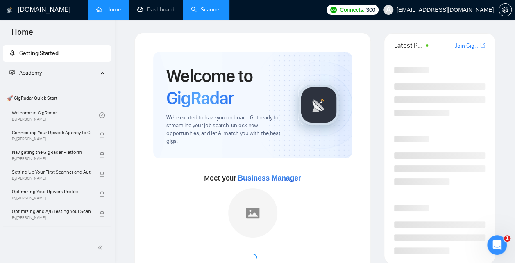
click at [220, 9] on link "Scanner" at bounding box center [206, 9] width 30 height 7
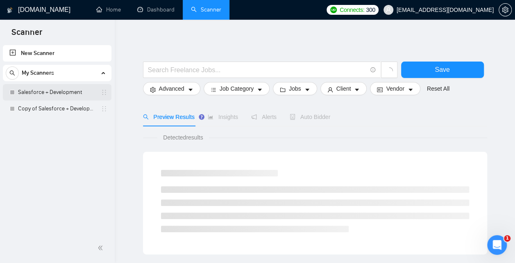
click at [71, 91] on link "Salesforce + Development" at bounding box center [57, 92] width 78 height 16
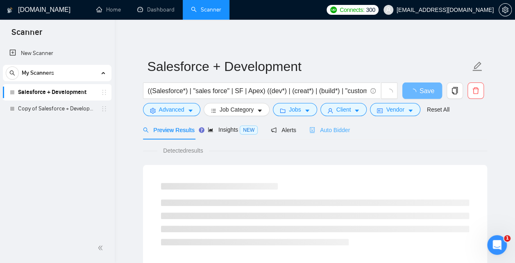
click at [328, 134] on div "Auto Bidder" at bounding box center [330, 129] width 41 height 19
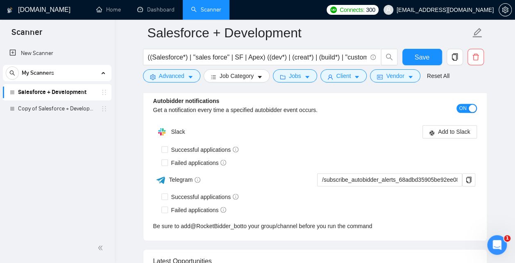
scroll to position [1995, 0]
click at [465, 107] on span "ON" at bounding box center [463, 107] width 7 height 9
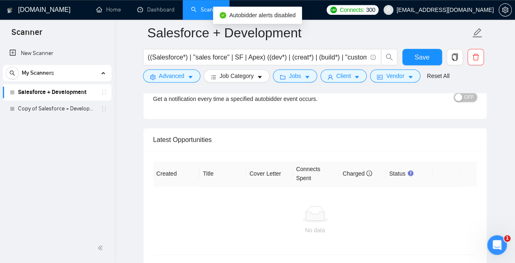
scroll to position [2009, 0]
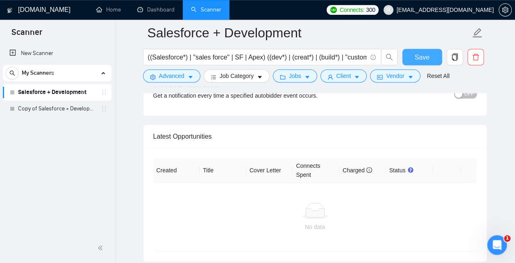
click at [415, 59] on button "Save" at bounding box center [423, 57] width 40 height 16
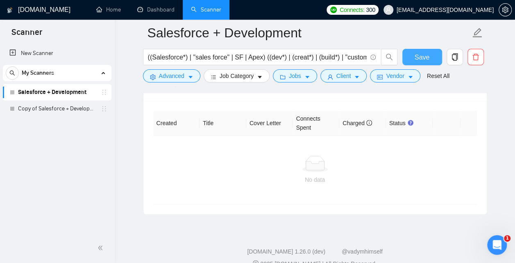
scroll to position [2061, 0]
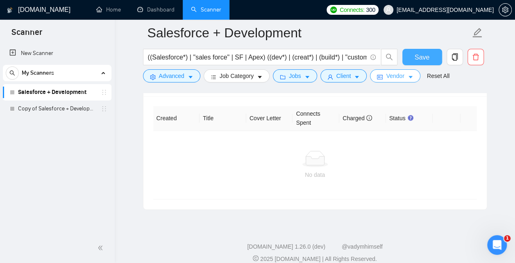
click at [424, 55] on span "Save" at bounding box center [422, 57] width 15 height 10
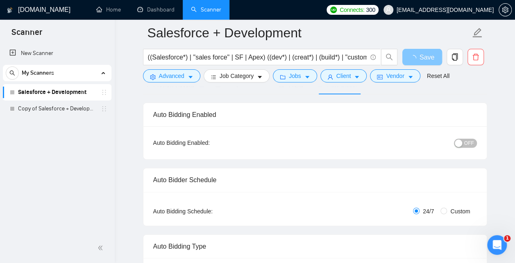
scroll to position [0, 0]
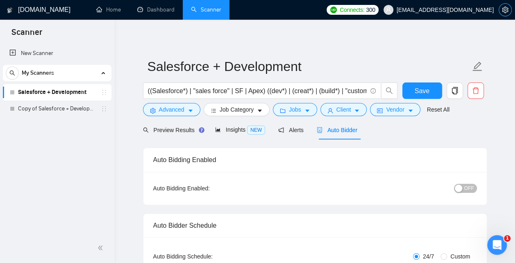
click at [505, 11] on icon "setting" at bounding box center [505, 10] width 7 height 7
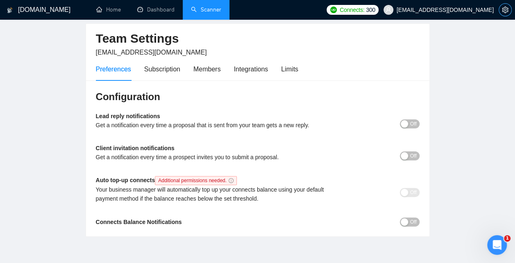
scroll to position [34, 0]
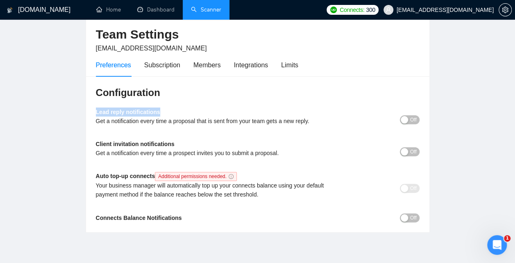
drag, startPoint x: 171, startPoint y: 114, endPoint x: 89, endPoint y: 107, distance: 81.5
click at [89, 107] on div "Configuration Lead reply notifications Get a notification every time a proposal…" at bounding box center [258, 154] width 344 height 156
click at [410, 122] on span "Off" at bounding box center [413, 119] width 7 height 9
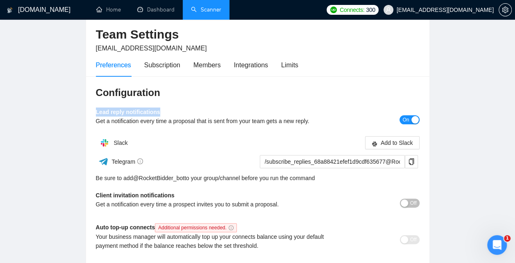
click at [408, 119] on span "On" at bounding box center [406, 119] width 7 height 9
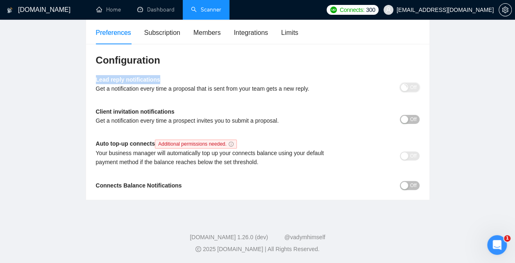
scroll to position [66, 0]
click at [414, 190] on div "Configuration Lead reply notifications Get a notification every time a proposal…" at bounding box center [258, 122] width 344 height 156
click at [416, 188] on span "Off" at bounding box center [413, 185] width 7 height 9
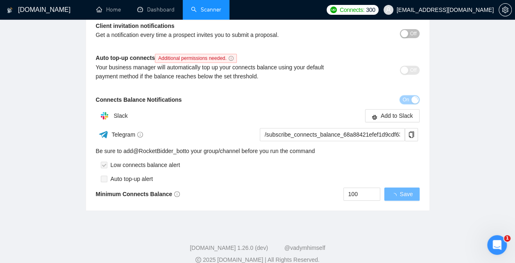
scroll to position [163, 0]
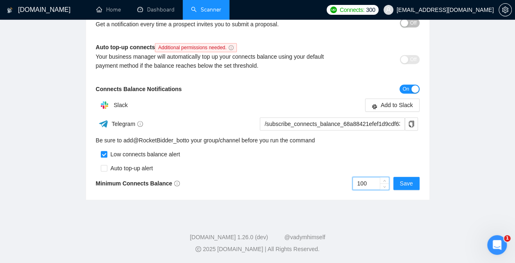
drag, startPoint x: 373, startPoint y: 182, endPoint x: 356, endPoint y: 180, distance: 17.3
click at [356, 180] on input "100" at bounding box center [371, 183] width 36 height 12
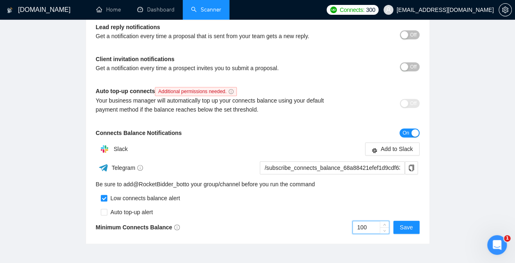
scroll to position [110, 0]
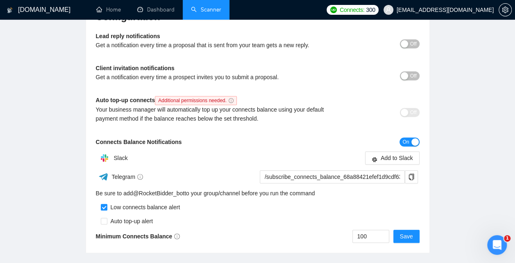
click at [413, 142] on div "button" at bounding box center [415, 141] width 7 height 7
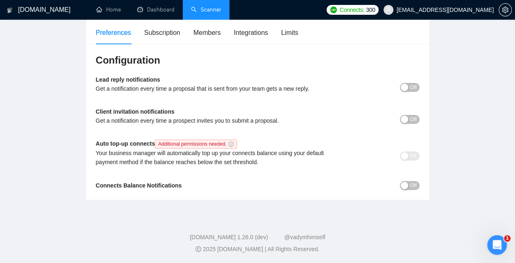
click at [414, 187] on span "Off" at bounding box center [413, 185] width 7 height 9
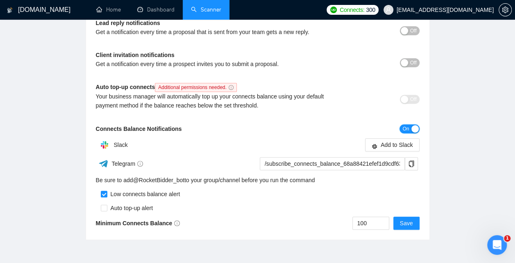
scroll to position [122, 0]
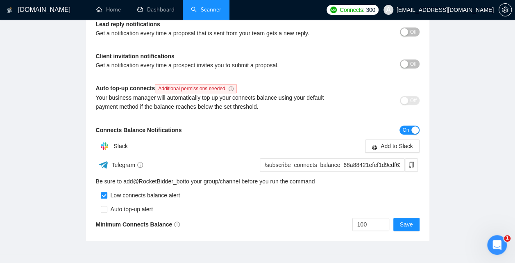
click at [409, 132] on span "On" at bounding box center [406, 129] width 7 height 9
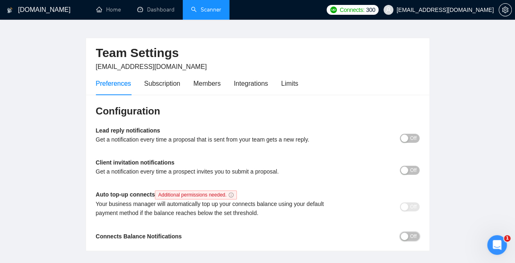
scroll to position [14, 0]
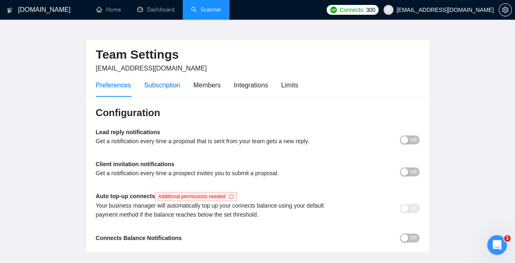
click at [153, 85] on div "Subscription" at bounding box center [162, 85] width 36 height 10
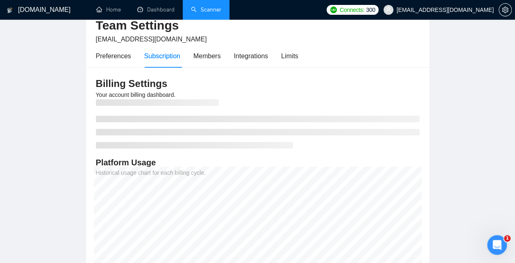
scroll to position [56, 0]
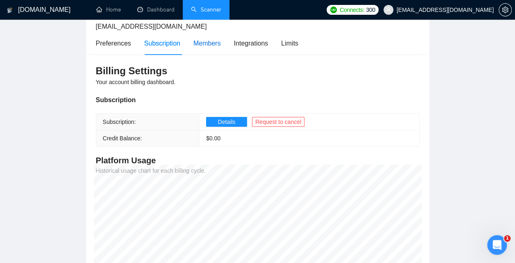
click at [210, 46] on div "Members" at bounding box center [207, 43] width 27 height 10
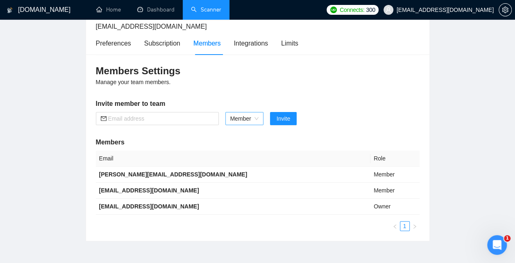
click at [247, 118] on span "Member" at bounding box center [244, 118] width 28 height 12
click at [350, 105] on h5 "Invite member to team" at bounding box center [258, 104] width 324 height 10
click at [255, 40] on div "Integrations" at bounding box center [251, 43] width 34 height 10
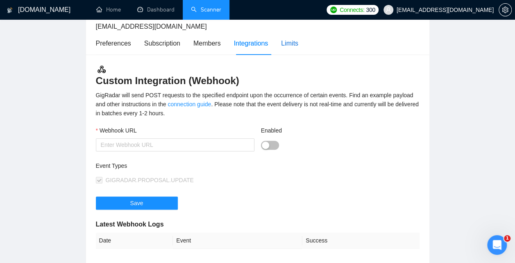
click at [299, 40] on div "Limits" at bounding box center [289, 43] width 17 height 10
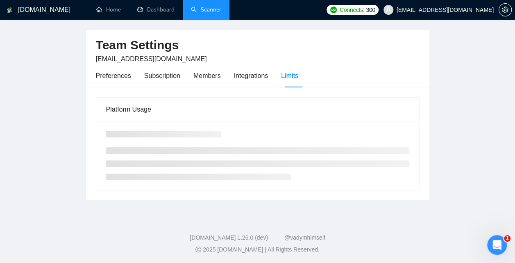
scroll to position [10, 0]
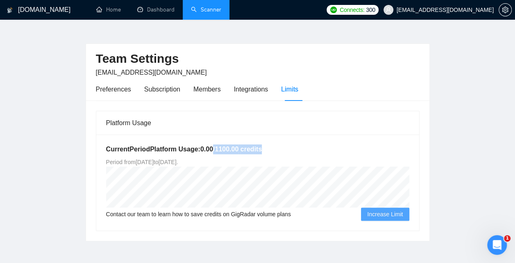
drag, startPoint x: 273, startPoint y: 150, endPoint x: 218, endPoint y: 147, distance: 55.0
click at [218, 147] on h5 "Current Period Platform Usage: 0.00 / 1100.00 credits" at bounding box center [257, 149] width 303 height 10
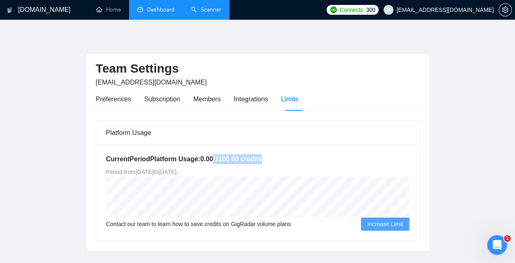
click at [166, 13] on link "Dashboard" at bounding box center [155, 9] width 37 height 7
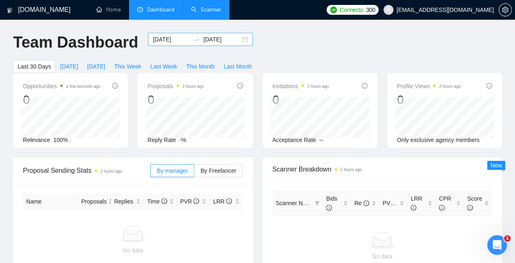
click at [240, 38] on div "2025-07-28 2025-08-27" at bounding box center [200, 39] width 105 height 13
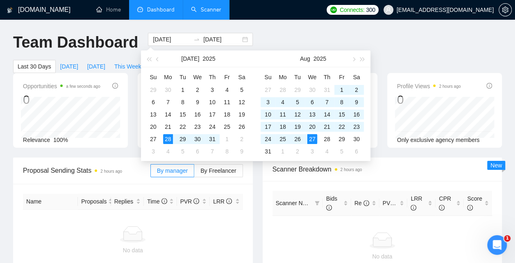
click at [305, 26] on div "GigRadar.io Home Dashboard Scanner Connects: 300 aniszkhan@gmail.com Team Dashb…" at bounding box center [257, 258] width 515 height 517
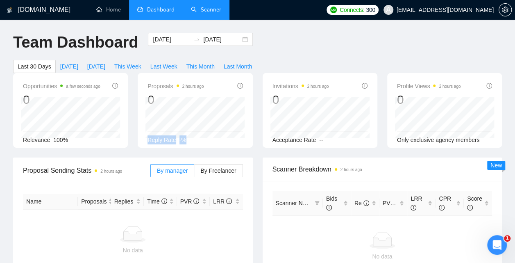
drag, startPoint x: 191, startPoint y: 141, endPoint x: 146, endPoint y: 139, distance: 46.0
click at [148, 139] on div "Reply Rate -%" at bounding box center [195, 139] width 95 height 9
drag, startPoint x: 398, startPoint y: 141, endPoint x: 490, endPoint y: 137, distance: 92.3
click at [490, 137] on div "Only exclusive agency members" at bounding box center [444, 139] width 95 height 9
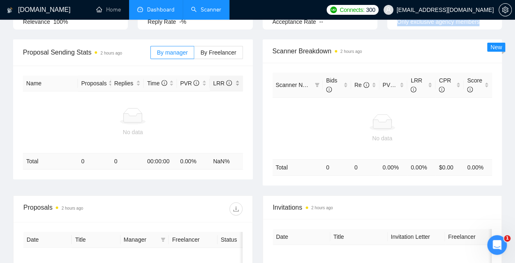
scroll to position [119, 0]
